Goal: Information Seeking & Learning: Learn about a topic

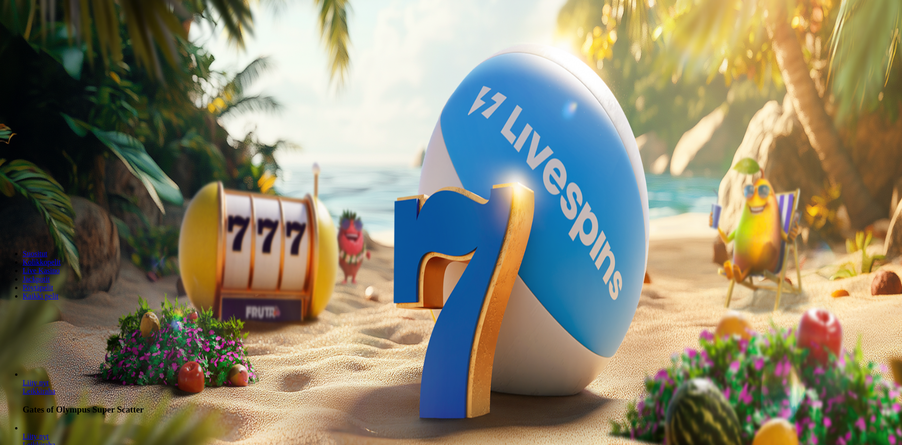
click at [56, 39] on button "Kirjaudu" at bounding box center [65, 34] width 31 height 10
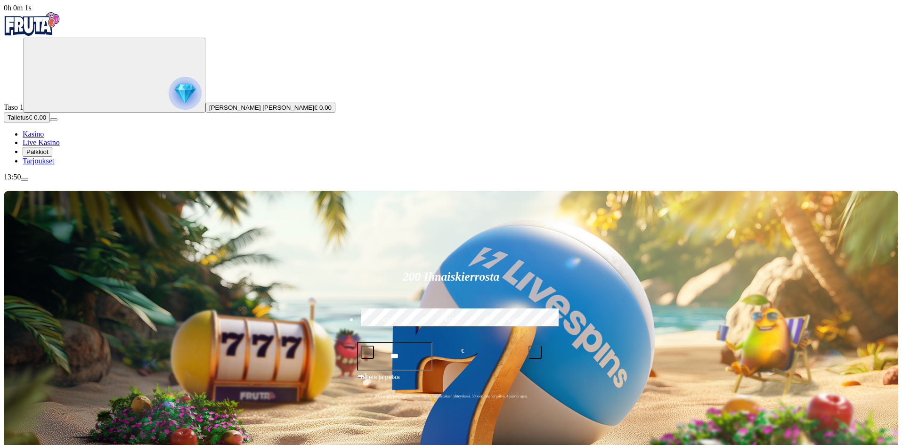
click at [49, 155] on span "Palkkiot" at bounding box center [37, 151] width 22 height 7
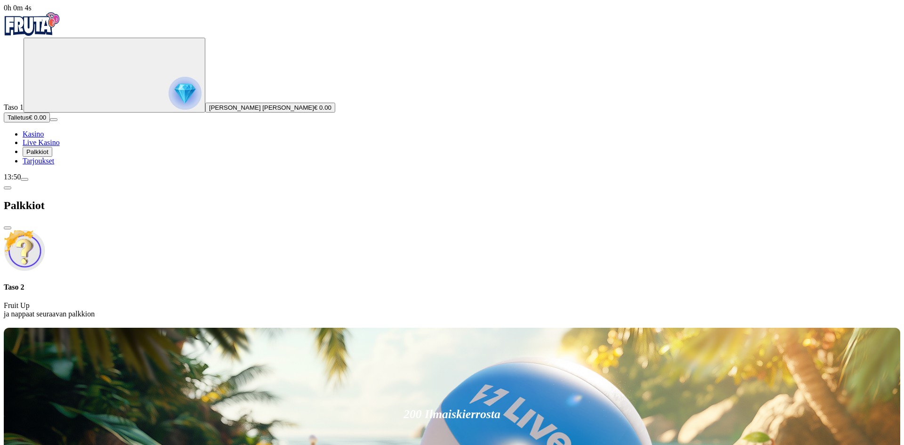
click at [54, 165] on span "Tarjoukset" at bounding box center [39, 161] width 32 height 8
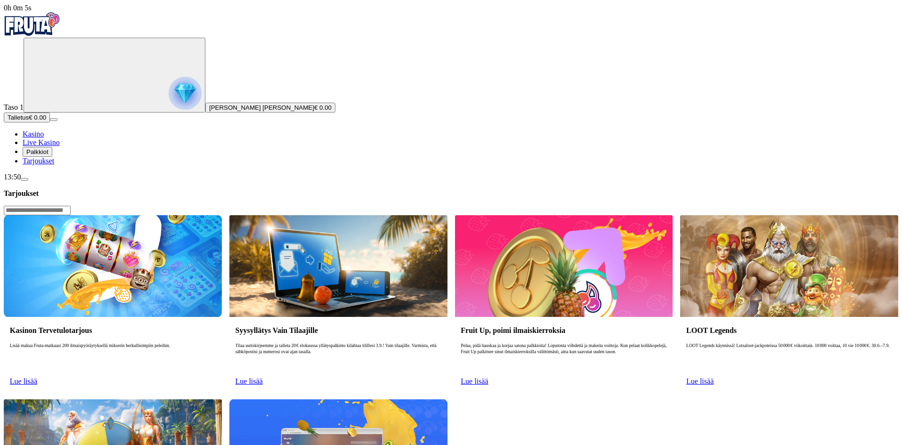
click at [49, 155] on span "Palkkiot" at bounding box center [37, 151] width 22 height 7
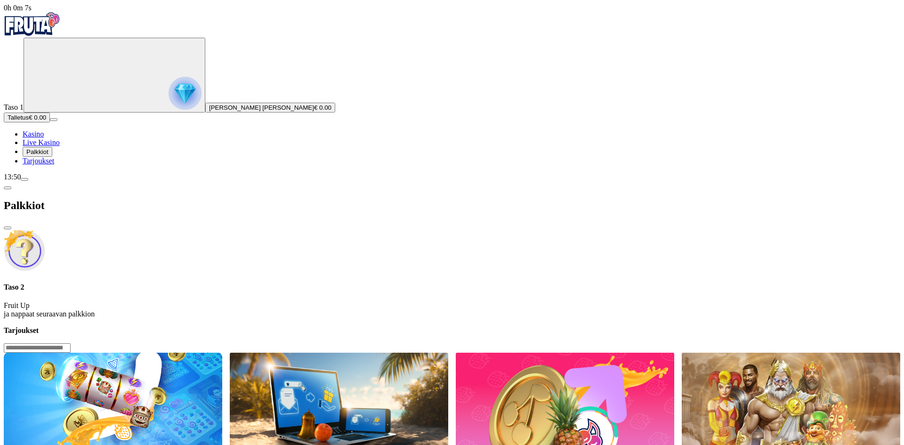
click at [178, 301] on p "Fruit Up ja nappaat seuraavan palkkion" at bounding box center [452, 309] width 897 height 17
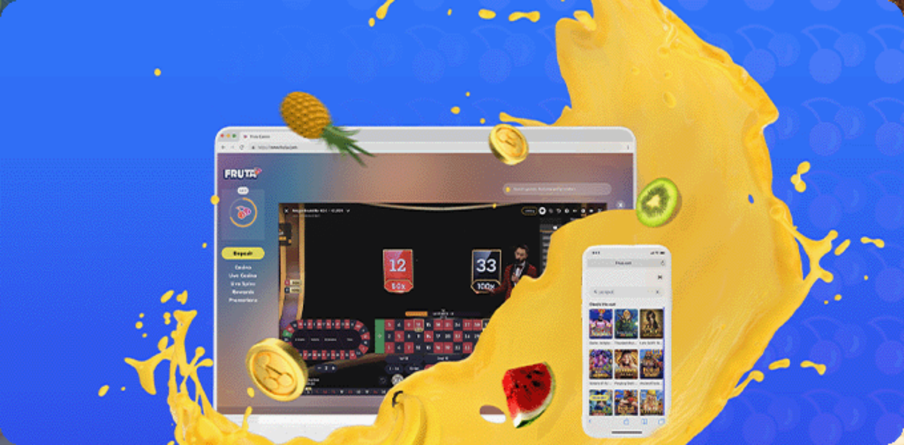
click at [8, 228] on span "close icon" at bounding box center [8, 228] width 0 height 0
